Goal: Information Seeking & Learning: Learn about a topic

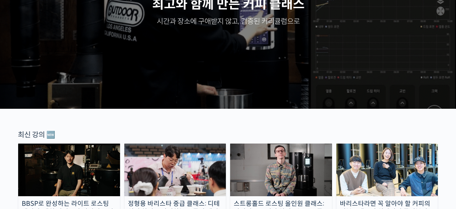
scroll to position [271, 0]
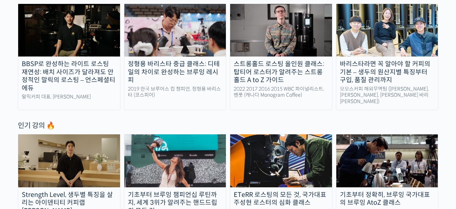
click at [164, 60] on div "정형용 바리스타 중급 클래스: 디테일의 차이로 완성하는 브루잉 레시피" at bounding box center [175, 72] width 102 height 24
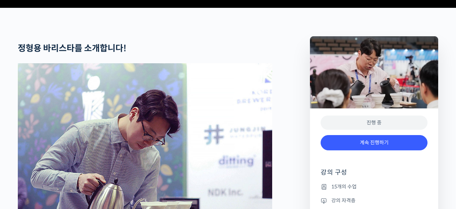
scroll to position [272, 0]
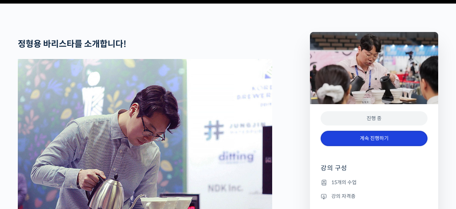
click at [336, 146] on link "계속 진행하기" at bounding box center [373, 138] width 107 height 15
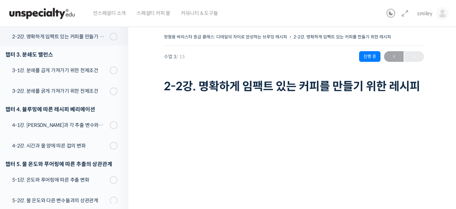
scroll to position [234, 0]
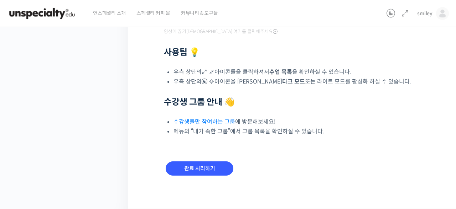
click at [217, 97] on div at bounding box center [294, 92] width 260 height 11
click at [281, 97] on div at bounding box center [294, 92] width 260 height 11
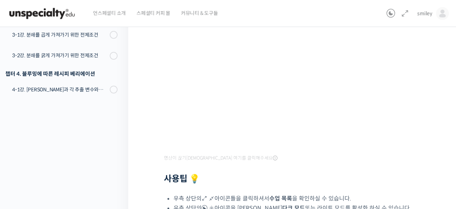
scroll to position [0, 0]
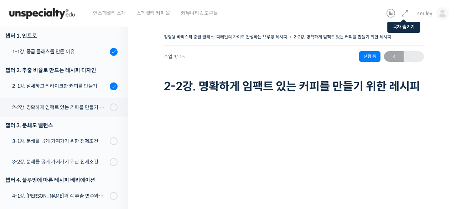
click at [405, 14] on icon at bounding box center [405, 13] width 9 height 9
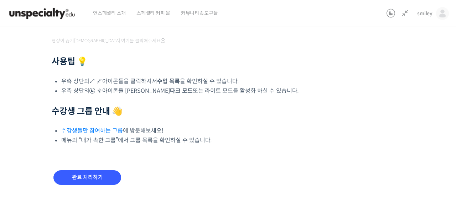
scroll to position [239, 0]
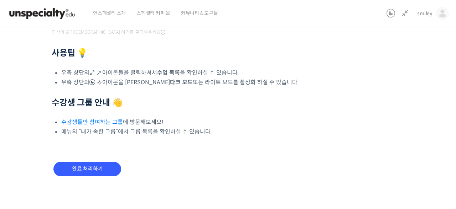
click at [134, 125] on li "수강생들만 참여하는 그룹 에 방문해보세요!" at bounding box center [191, 122] width 261 height 10
click at [97, 122] on link "수강생들만 참여하는 그룹" at bounding box center [92, 122] width 62 height 7
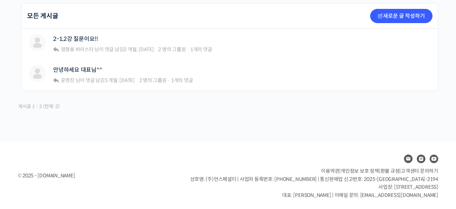
scroll to position [180, 0]
click at [66, 40] on link "2-1,2강 질문이요!!" at bounding box center [75, 39] width 45 height 7
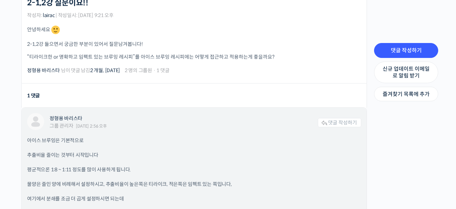
scroll to position [207, 0]
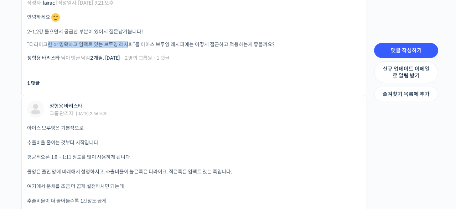
drag, startPoint x: 47, startPoint y: 45, endPoint x: 126, endPoint y: 44, distance: 79.4
click at [126, 44] on p "“티라이크한 or 명확하고 임팩트 있는 브루잉 레시피”를 아이스 브루잉 레시피에는 어떻게 접근하고 적용하는게 좋을까요?" at bounding box center [194, 44] width 334 height 7
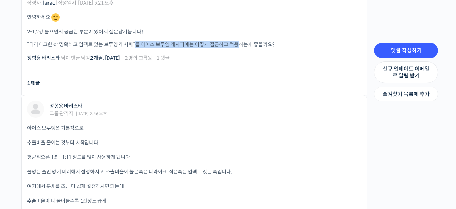
drag, startPoint x: 134, startPoint y: 43, endPoint x: 240, endPoint y: 44, distance: 106.8
click at [240, 44] on p "“티라이크한 or 명확하고 임팩트 있는 브루잉 레시피”를 아이스 브루잉 레시피에는 어떻게 접근하고 적용하는게 좋을까요?" at bounding box center [194, 44] width 334 height 7
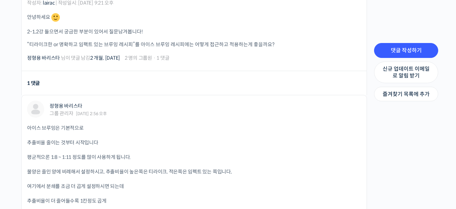
click at [186, 90] on li "1 댓글" at bounding box center [193, 83] width 345 height 24
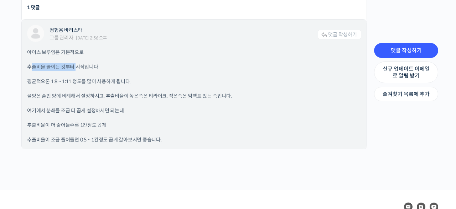
drag, startPoint x: 31, startPoint y: 67, endPoint x: 80, endPoint y: 65, distance: 49.2
click at [80, 65] on p "추출비율 줄이는 것부터 시작입니다" at bounding box center [194, 66] width 334 height 7
drag, startPoint x: 52, startPoint y: 79, endPoint x: 85, endPoint y: 79, distance: 33.5
click at [85, 79] on p "평균적으론 1:8 ~ 1:11 정도를 많이 사용하게 됩니다." at bounding box center [194, 81] width 334 height 7
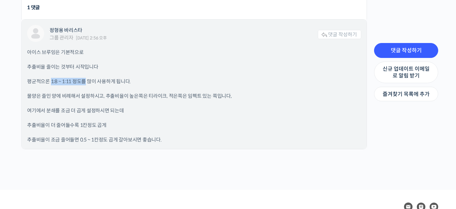
click at [85, 79] on p "평균적으론 1:8 ~ 1:11 정도를 많이 사용하게 됩니다." at bounding box center [194, 81] width 334 height 7
drag, startPoint x: 31, startPoint y: 95, endPoint x: 85, endPoint y: 99, distance: 54.2
click at [85, 99] on p "물양은 줄인 양에 비례해서 설정하시고, 추출비율이 높은쪽은 티라이크, 적은쪽은 임펙트 있는 쪽입니다," at bounding box center [194, 96] width 334 height 7
drag, startPoint x: 116, startPoint y: 99, endPoint x: 167, endPoint y: 100, distance: 50.9
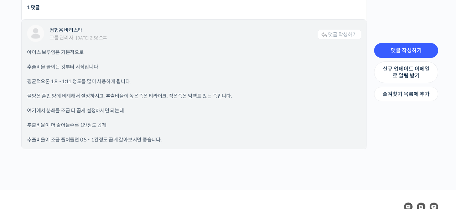
click at [167, 100] on div "아이스 브루잉은 기본적으로 추출비율 줄이는 것부터 시작입니다 평균적으론 1:8 ~ 1:11 정도를 많이 사용하게 됩니다. 물양은 줄인 양에 비…" at bounding box center [194, 96] width 334 height 95
drag, startPoint x: 168, startPoint y: 95, endPoint x: 208, endPoint y: 95, distance: 39.5
click at [208, 95] on p "물양은 줄인 양에 비례해서 설정하시고, 추출비율이 높은쪽은 티라이크, 적은쪽은 임펙트 있는 쪽입니다," at bounding box center [194, 96] width 334 height 7
drag, startPoint x: 208, startPoint y: 95, endPoint x: 203, endPoint y: 97, distance: 4.5
click at [208, 95] on p "물양은 줄인 양에 비례해서 설정하시고, 추출비율이 높은쪽은 티라이크, 적은쪽은 임펙트 있는 쪽입니다," at bounding box center [194, 96] width 334 height 7
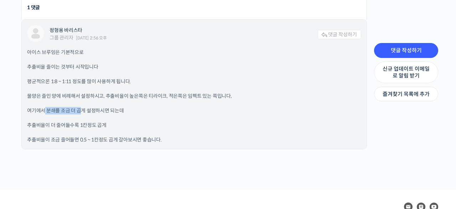
drag, startPoint x: 63, startPoint y: 111, endPoint x: 83, endPoint y: 112, distance: 20.3
click at [83, 112] on p "여기에서 분쇄를 조금 더 곱게 설정하시면 되는데" at bounding box center [194, 110] width 334 height 7
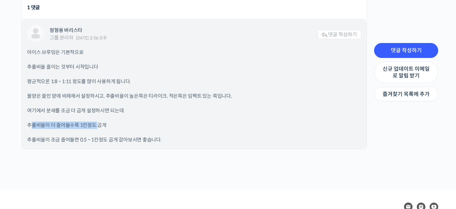
drag, startPoint x: 32, startPoint y: 122, endPoint x: 98, endPoint y: 125, distance: 65.2
click at [98, 125] on p "추출비율이 더 줄어들수록 1칸정도 곱게" at bounding box center [194, 125] width 334 height 7
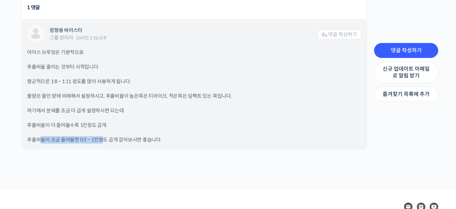
drag, startPoint x: 42, startPoint y: 140, endPoint x: 114, endPoint y: 142, distance: 71.2
click at [105, 142] on p "추출비율이 조금 줄어들면 0.5 ~ 1칸정도 곱게 갈아보시면 좋습니다." at bounding box center [194, 139] width 334 height 7
click at [118, 141] on p "추출비율이 조금 줄어들면 0.5 ~ 1칸정도 곱게 갈아보시면 좋습니다." at bounding box center [194, 139] width 334 height 7
drag, startPoint x: 53, startPoint y: 81, endPoint x: 75, endPoint y: 82, distance: 22.4
click at [72, 82] on p "평균적으론 1:8 ~ 1:11 정도를 많이 사용하게 됩니다." at bounding box center [194, 81] width 334 height 7
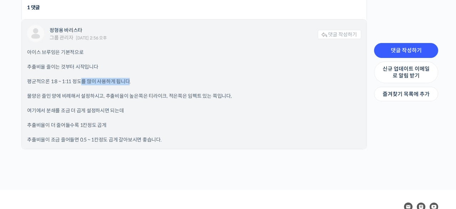
drag, startPoint x: 87, startPoint y: 82, endPoint x: 129, endPoint y: 83, distance: 41.7
click at [129, 83] on p "평균적으론 1:8 ~ 1:11 정도를 많이 사용하게 됩니다." at bounding box center [194, 81] width 334 height 7
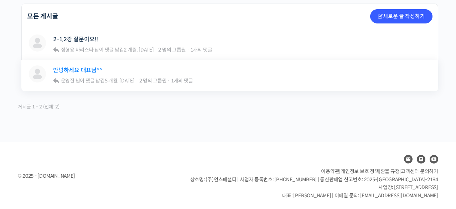
click at [82, 70] on link "안녕하세요 대표님^^" at bounding box center [77, 70] width 49 height 7
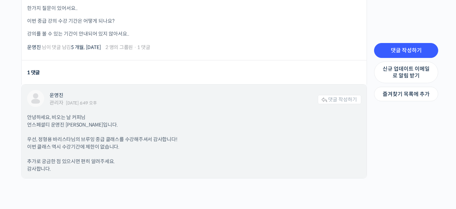
scroll to position [236, 0]
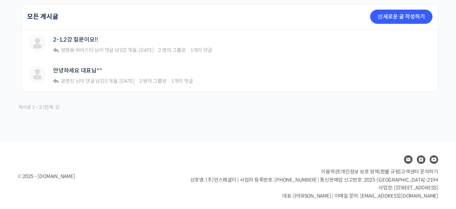
scroll to position [73, 0]
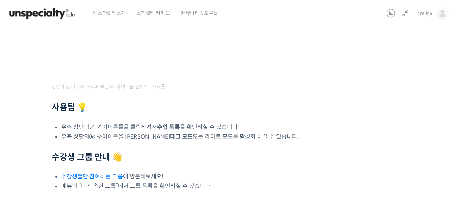
scroll to position [190, 0]
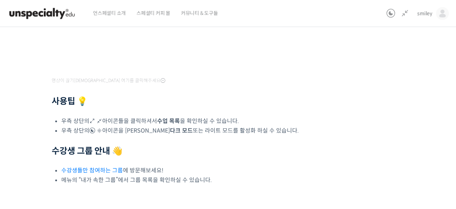
click at [339, 169] on div "정형용 바리스타 중급 클래스: 디테일의 차이로 완성하는 브루잉 레시피 2-2강. 명확하게 임팩트 있는 커피를 만들기 위한 레시피 진행 중 수업…" at bounding box center [187, 43] width 474 height 402
click at [402, 122] on div "정형용 바리스타 중급 클래스: 디테일의 차이로 완성하는 브루잉 레시피 2-2강. 명확하게 임팩트 있는 커피를 만들기 위한 레시피 진행 중 수업…" at bounding box center [187, 43] width 474 height 402
click at [380, 131] on div "정형용 바리스타 중급 클래스: 디테일의 차이로 완성하는 브루잉 레시피 2-2강. 명확하게 임팩트 있는 커피를 만들기 위한 레시피 진행 중 수업…" at bounding box center [187, 43] width 474 height 402
click at [347, 161] on div "정형용 바리스타 중급 클래스: 디테일의 차이로 완성하는 브루잉 레시피 2-2강. 명확하게 임팩트 있는 커피를 만들기 위한 레시피 진행 중 수업…" at bounding box center [187, 43] width 474 height 402
click at [369, 128] on div "정형용 바리스타 중급 클래스: 디테일의 차이로 완성하는 브루잉 레시피 2-2강. 명확하게 임팩트 있는 커피를 만들기 위한 레시피 진행 중 수업…" at bounding box center [187, 43] width 474 height 402
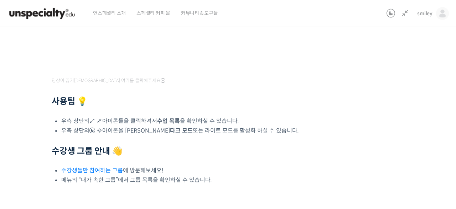
click at [367, 135] on div "정형용 바리스타 중급 클래스: 디테일의 차이로 완성하는 브루잉 레시피 2-2강. 명확하게 임팩트 있는 커피를 만들기 위한 레시피 진행 중 수업…" at bounding box center [187, 43] width 474 height 402
click at [331, 147] on div "정형용 바리스타 중급 클래스: 디테일의 차이로 완성하는 브루잉 레시피 2-2강. 명확하게 임팩트 있는 커피를 만들기 위한 레시피 진행 중 수업…" at bounding box center [187, 43] width 474 height 402
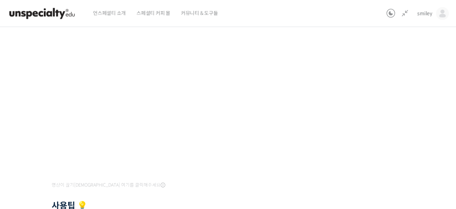
scroll to position [80, 0]
click at [387, 135] on div "정형용 바리스타 중급 클래스: 디테일의 차이로 완성하는 브루잉 레시피 2-2강. 명확하게 임팩트 있는 커피를 만들기 위한 레시피 진행 중 수업…" at bounding box center [187, 153] width 474 height 402
click at [378, 135] on div "정형용 바리스타 중급 클래스: 디테일의 차이로 완성하는 브루잉 레시피 2-2강. 명확하게 임팩트 있는 커피를 만들기 위한 레시피 진행 중 수업…" at bounding box center [187, 161] width 474 height 402
click at [366, 127] on div "정형용 바리스타 중급 클래스: 디테일의 차이로 완성하는 브루잉 레시피 2-2강. 명확하게 임팩트 있는 커피를 만들기 위한 레시피 진행 중 수업…" at bounding box center [187, 161] width 474 height 402
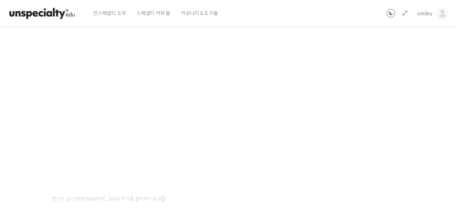
click at [368, 63] on div "정형용 바리스타 중급 클래스: 디테일의 차이로 완성하는 브루잉 레시피 2-2강. 명확하게 임팩트 있는 커피를 만들기 위한 레시피 진행 중 수업…" at bounding box center [187, 161] width 474 height 402
click at [367, 78] on div "정형용 바리스타 중급 클래스: 디테일의 차이로 완성하는 브루잉 레시피 2-2강. 명확하게 임팩트 있는 커피를 만들기 위한 레시피 진행 중 수업…" at bounding box center [187, 161] width 474 height 402
click at [405, 123] on div "정형용 바리스타 중급 클래스: 디테일의 차이로 완성하는 브루잉 레시피 2-2강. 명확하게 임팩트 있는 커피를 만들기 위한 레시피 진행 중 수업…" at bounding box center [187, 161] width 474 height 402
click at [364, 114] on div "정형용 바리스타 중급 클래스: 디테일의 차이로 완성하는 브루잉 레시피 2-2강. 명확하게 임팩트 있는 커피를 만들기 위한 레시피 진행 중 수업…" at bounding box center [187, 161] width 474 height 402
